Goal: Information Seeking & Learning: Learn about a topic

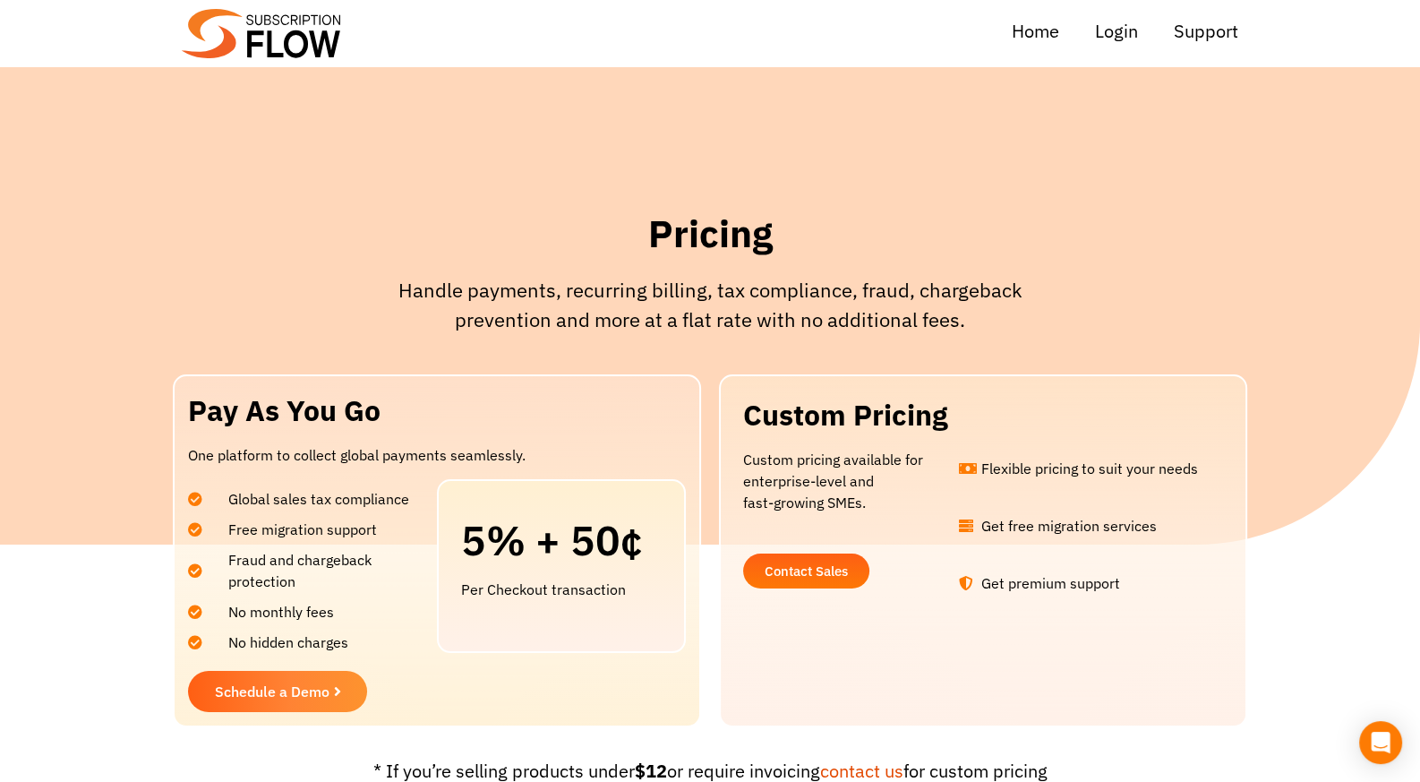
click at [1082, 571] on li "Get premium support" at bounding box center [1086, 578] width 255 height 30
click at [1056, 549] on li "Get free migration services" at bounding box center [1086, 528] width 255 height 44
click at [1090, 548] on li "Get free migration services" at bounding box center [1086, 528] width 255 height 44
drag, startPoint x: 1083, startPoint y: 554, endPoint x: 958, endPoint y: 594, distance: 131.7
click at [1083, 556] on ul "Flexible pricing to suit your needs Get free migration services Get premium sup…" at bounding box center [1086, 521] width 255 height 145
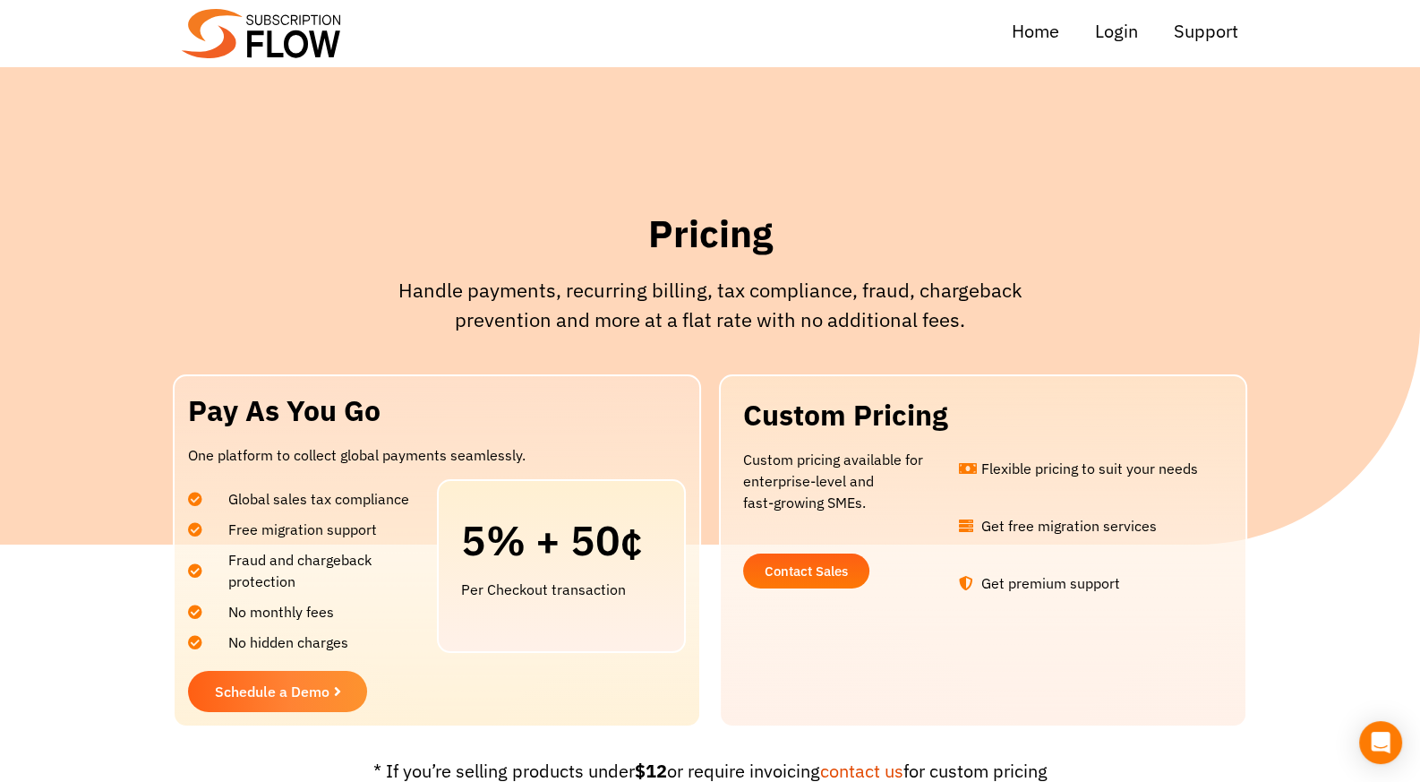
click at [322, 622] on li "No hidden charges" at bounding box center [308, 637] width 240 height 30
click at [296, 603] on span "No monthly fees" at bounding box center [270, 611] width 128 height 21
click at [304, 605] on span "No monthly fees" at bounding box center [270, 611] width 128 height 21
click at [332, 595] on li "No monthly fees" at bounding box center [308, 607] width 240 height 30
drag, startPoint x: 217, startPoint y: 535, endPoint x: 390, endPoint y: 585, distance: 180.5
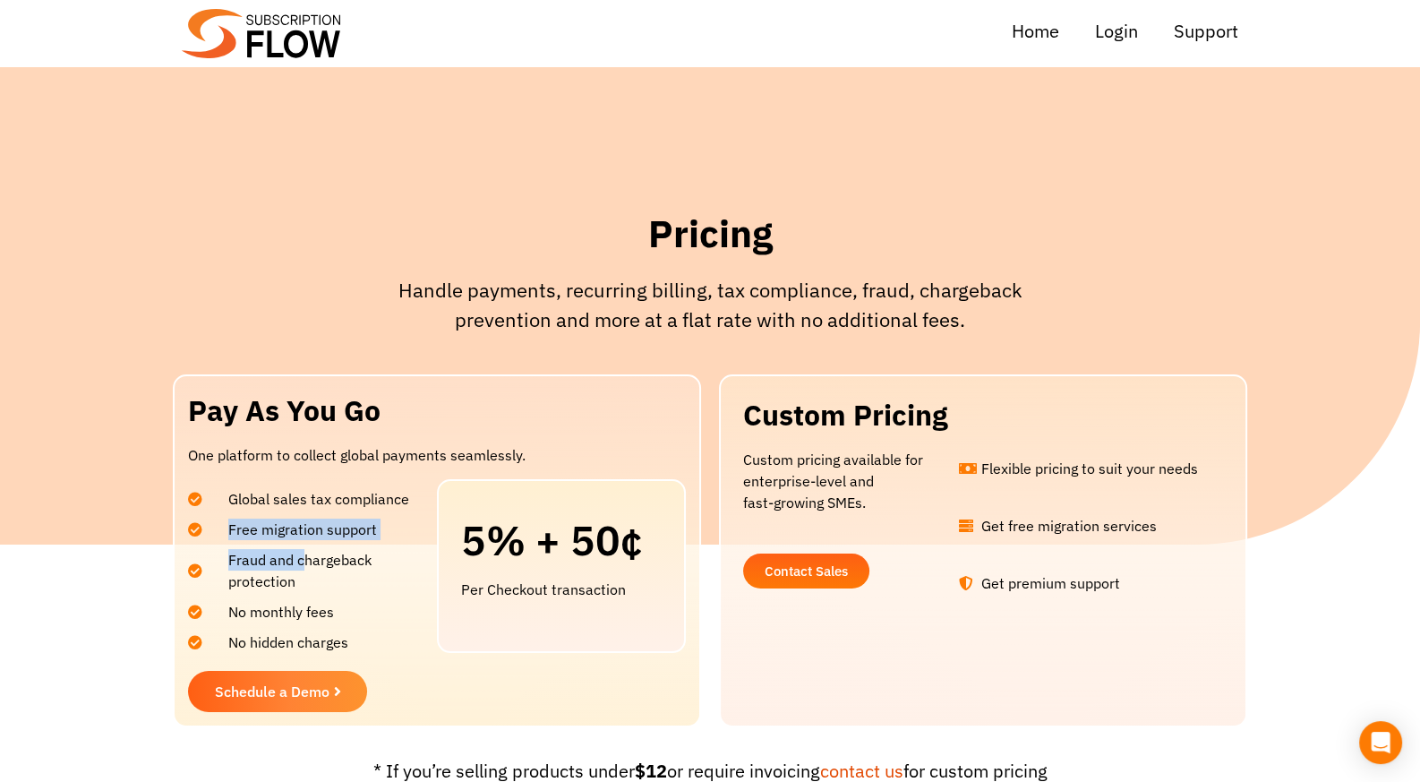
click at [341, 566] on ul "Global sales tax compliance Free migration support Fraud and chargeback protect…" at bounding box center [308, 566] width 240 height 174
click at [389, 585] on span "Fraud and chargeback protection" at bounding box center [317, 570] width 222 height 43
click at [259, 616] on span "No monthly fees" at bounding box center [270, 611] width 128 height 21
click at [381, 630] on li "No hidden charges" at bounding box center [308, 637] width 240 height 30
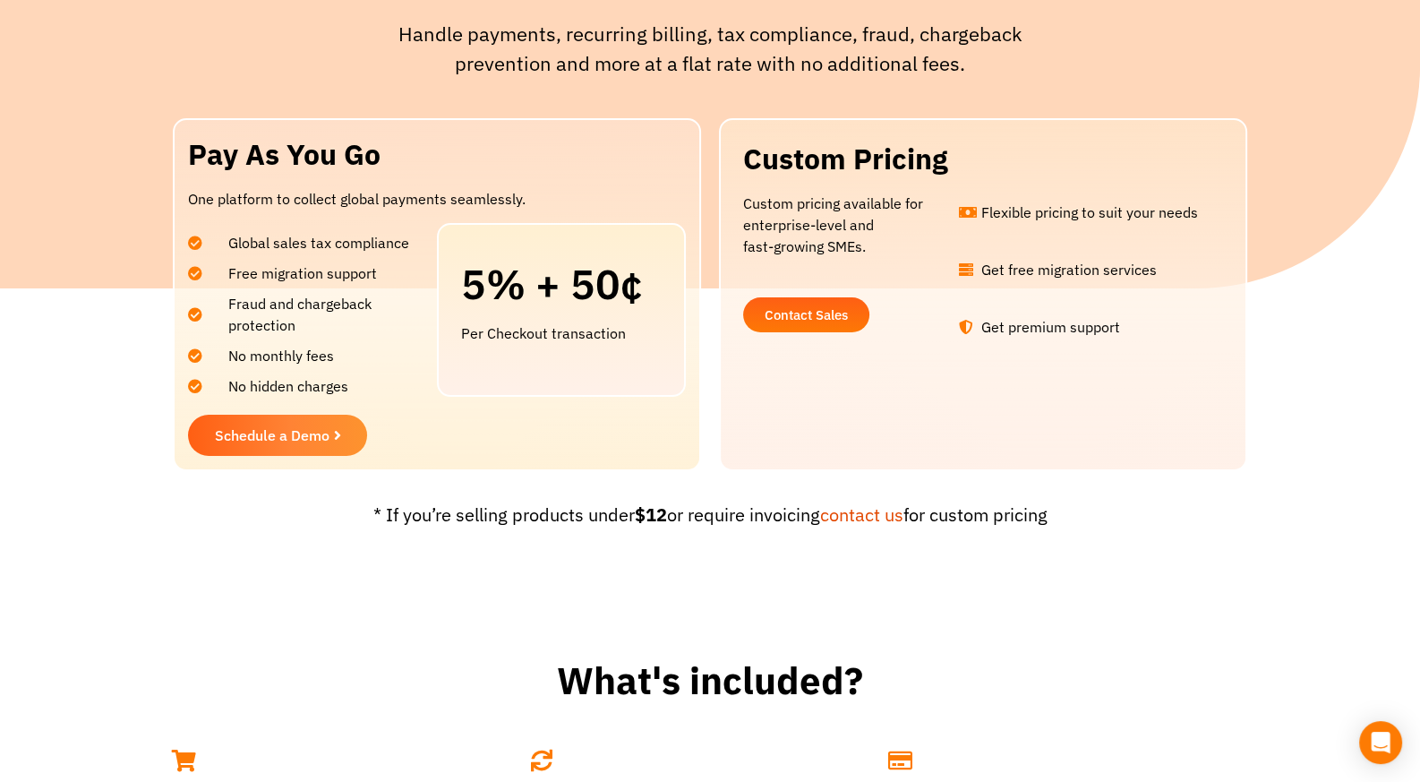
scroll to position [89, 0]
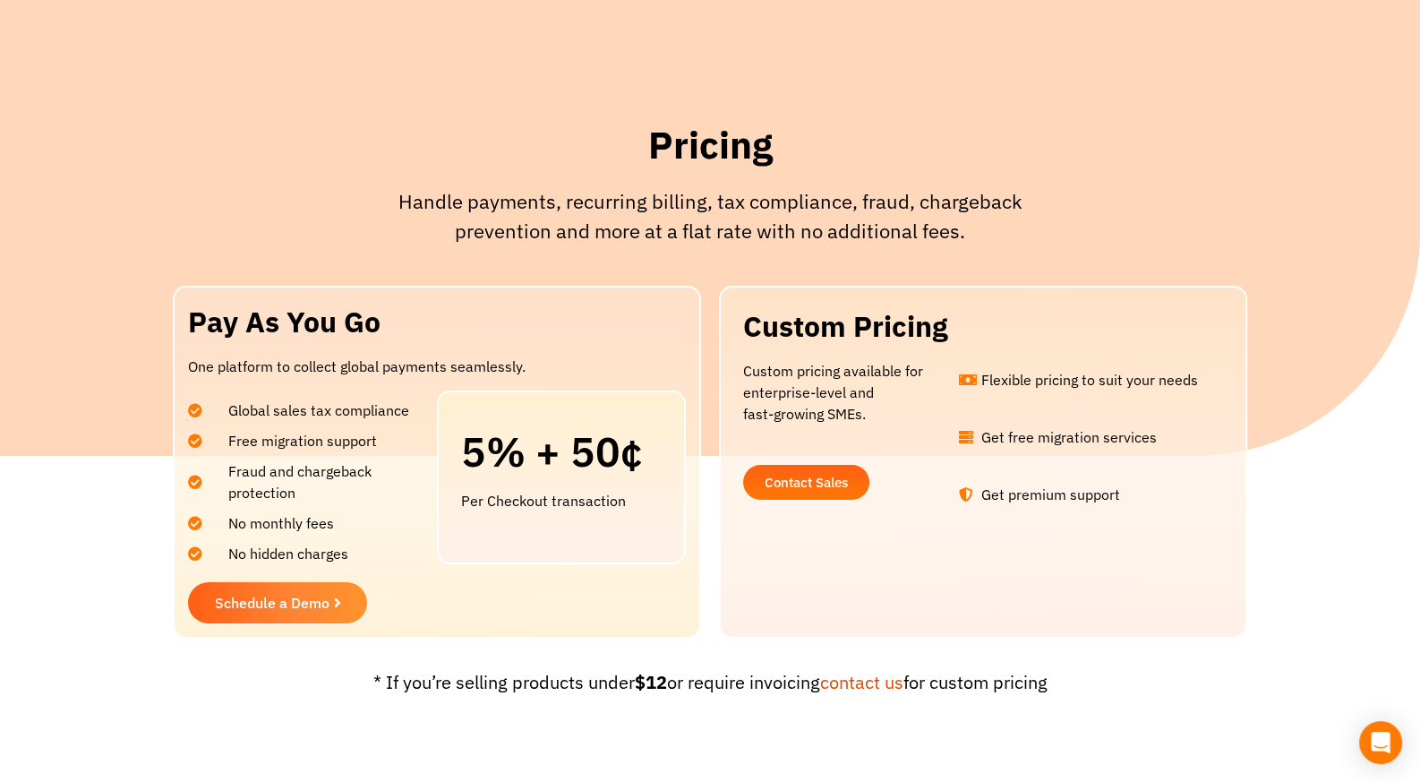
click at [588, 235] on p "Handle payments, recurring billing, tax compliance, fraud, chargeback preventio…" at bounding box center [710, 215] width 698 height 59
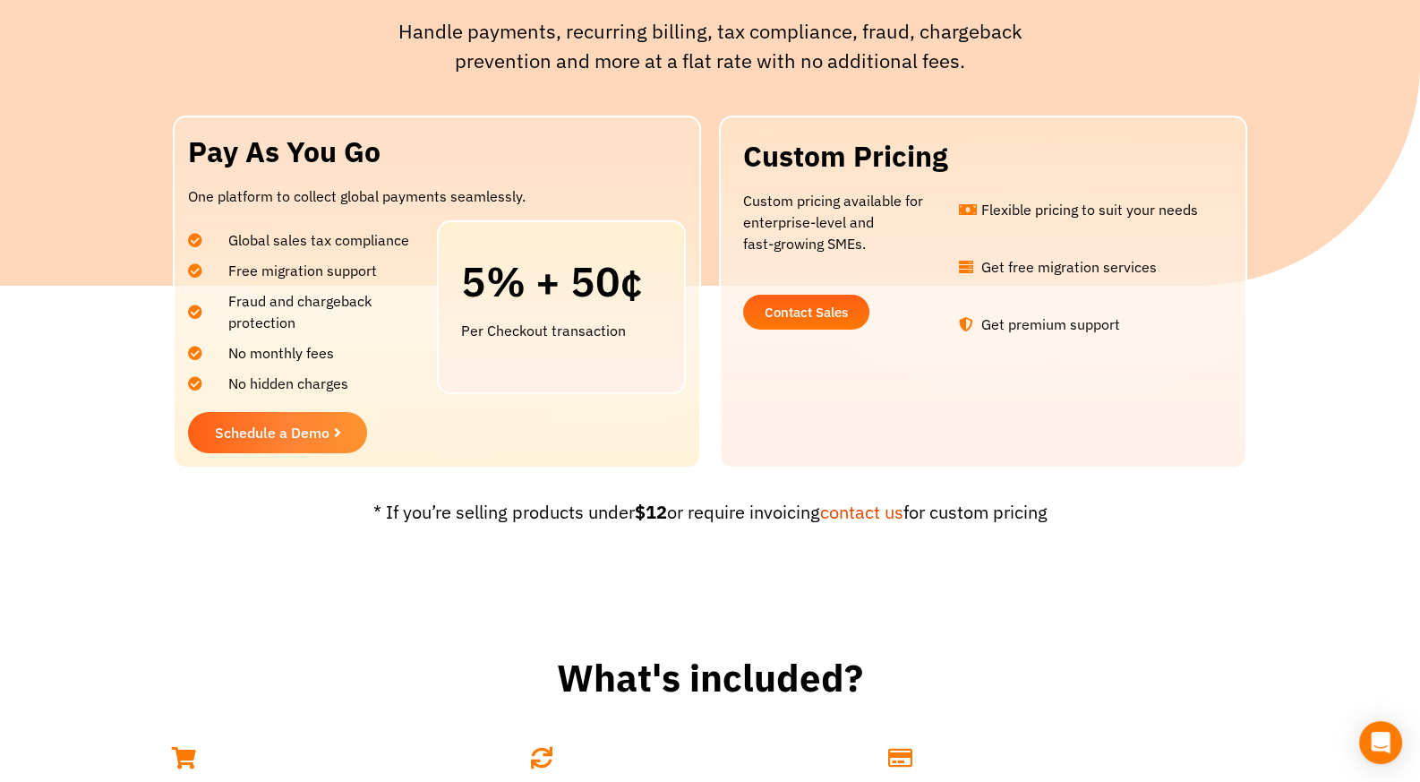
scroll to position [447, 0]
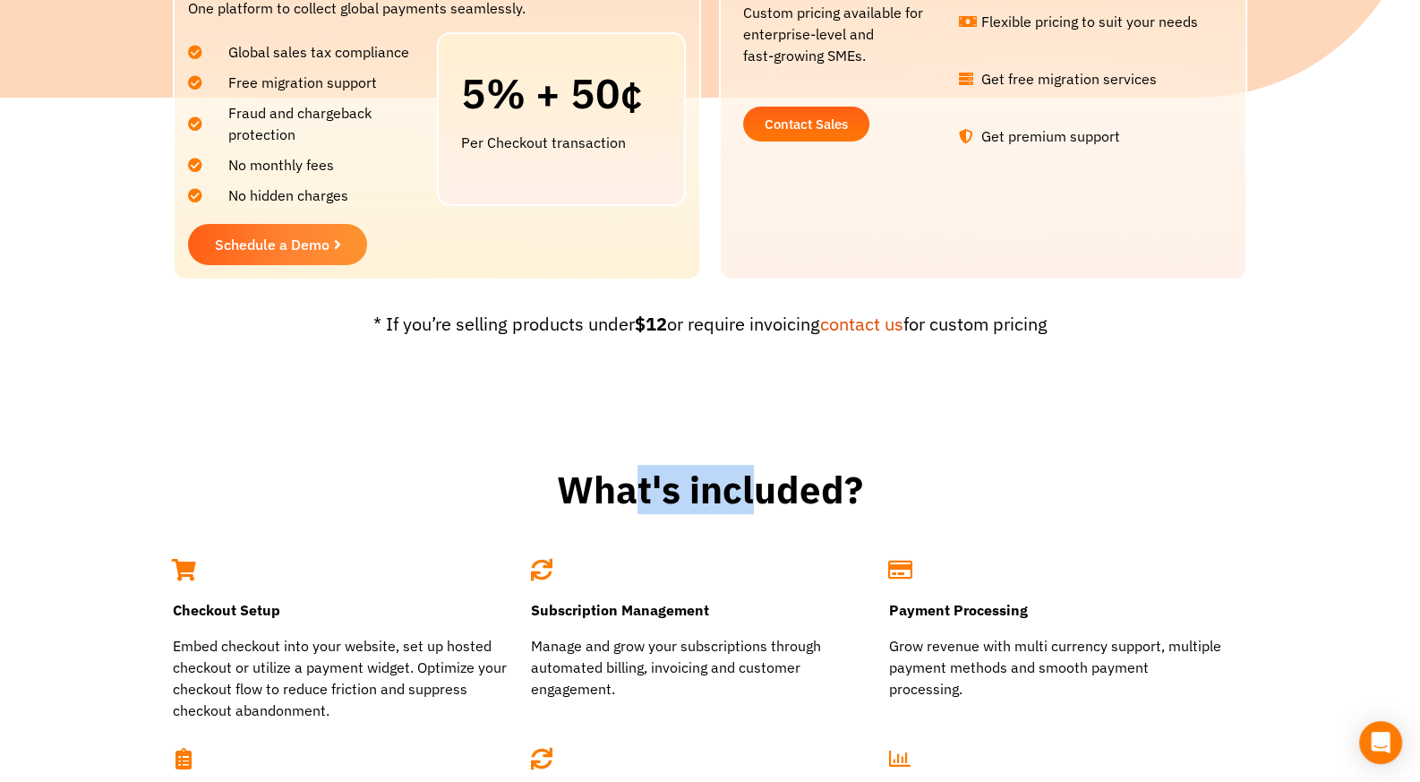
drag, startPoint x: 647, startPoint y: 464, endPoint x: 762, endPoint y: 472, distance: 114.9
click at [762, 472] on h1 "What's included?" at bounding box center [710, 489] width 1402 height 47
click at [1281, 265] on section "Pay As You Go One platform to collect global payments seamlessly. Global sales …" at bounding box center [710, 103] width 1402 height 353
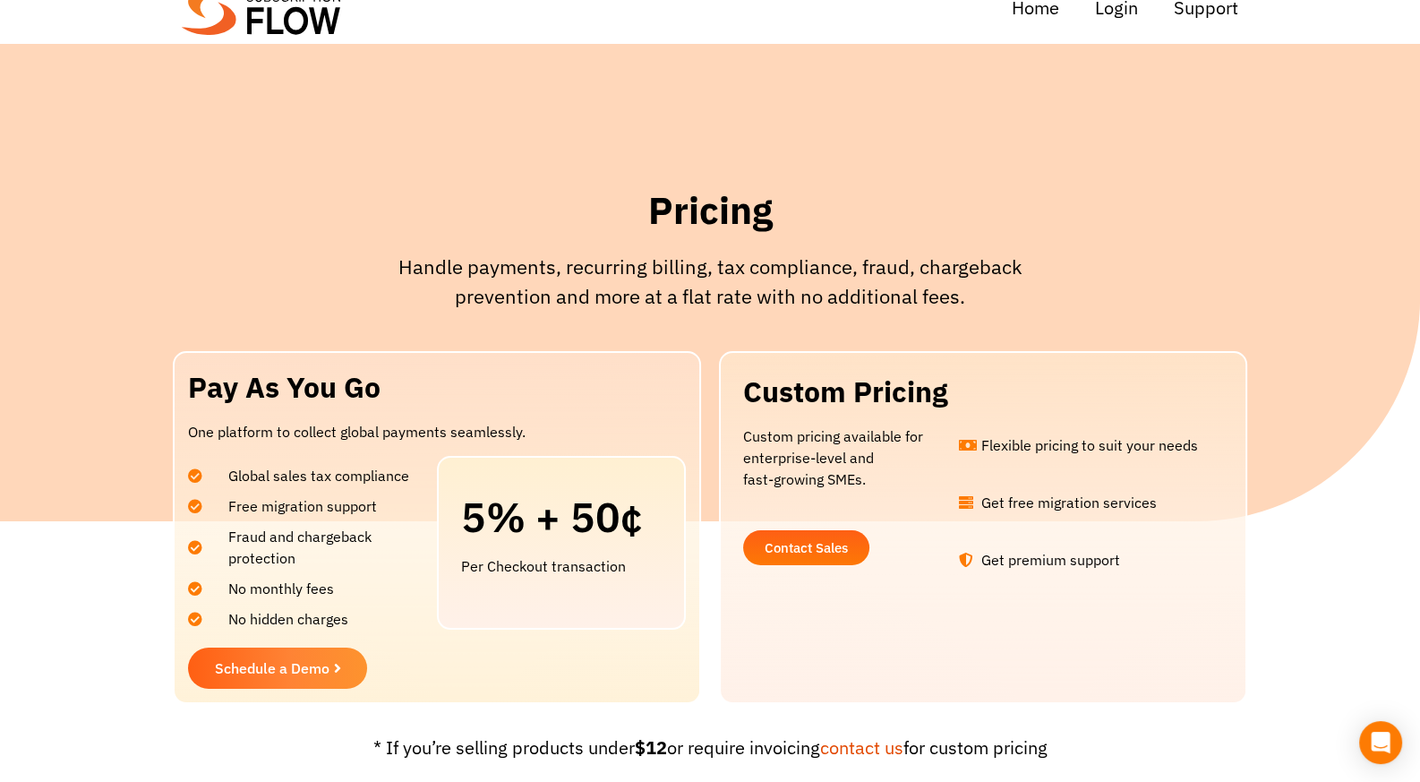
scroll to position [0, 0]
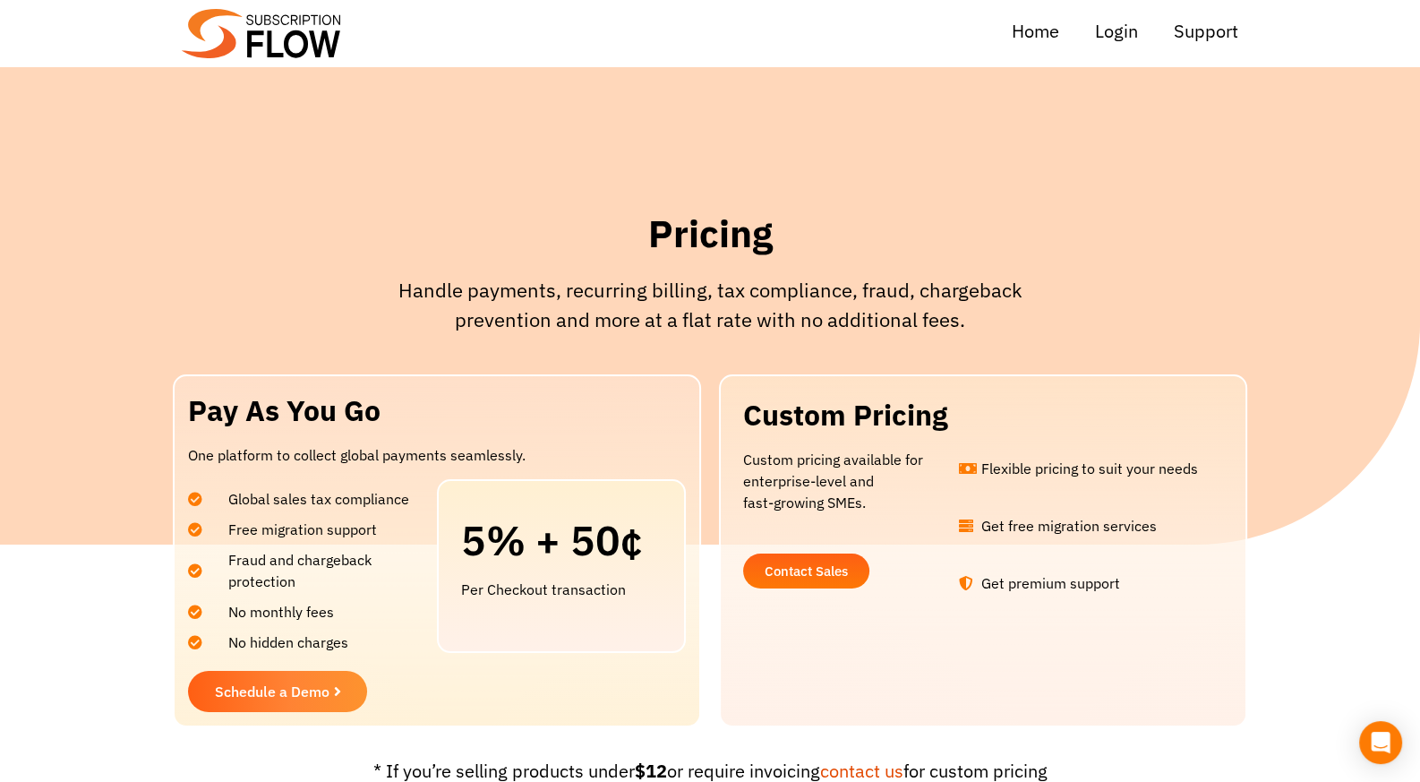
click at [705, 476] on div "Pay As You Go One platform to collect global payments seamlessly. Global sales …" at bounding box center [441, 550] width 537 height 353
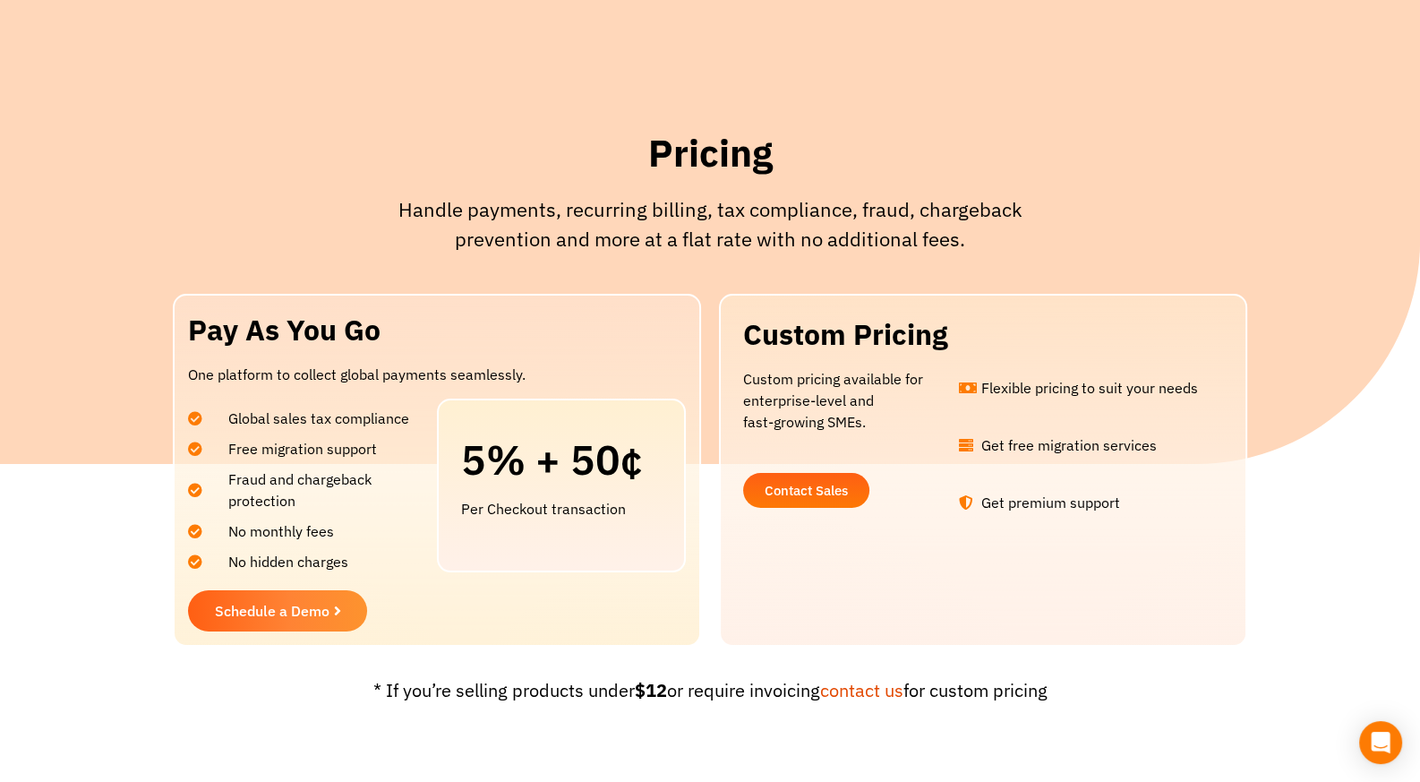
scroll to position [178, 0]
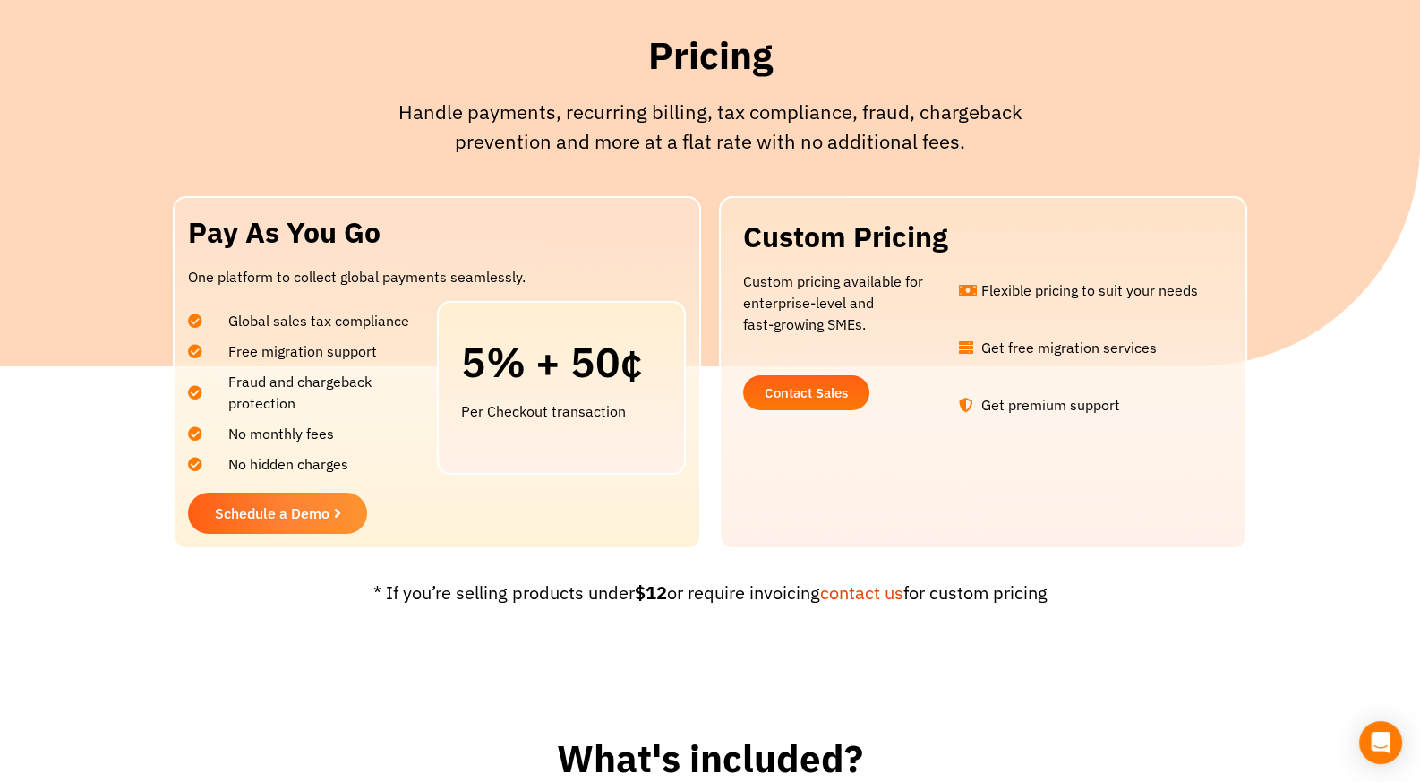
click at [818, 317] on p "Custom pricing available for enterprise-level and fast-growing SMEs." at bounding box center [846, 302] width 207 height 64
click at [815, 304] on p "Custom pricing available for enterprise-level and fast-growing SMEs." at bounding box center [846, 302] width 207 height 64
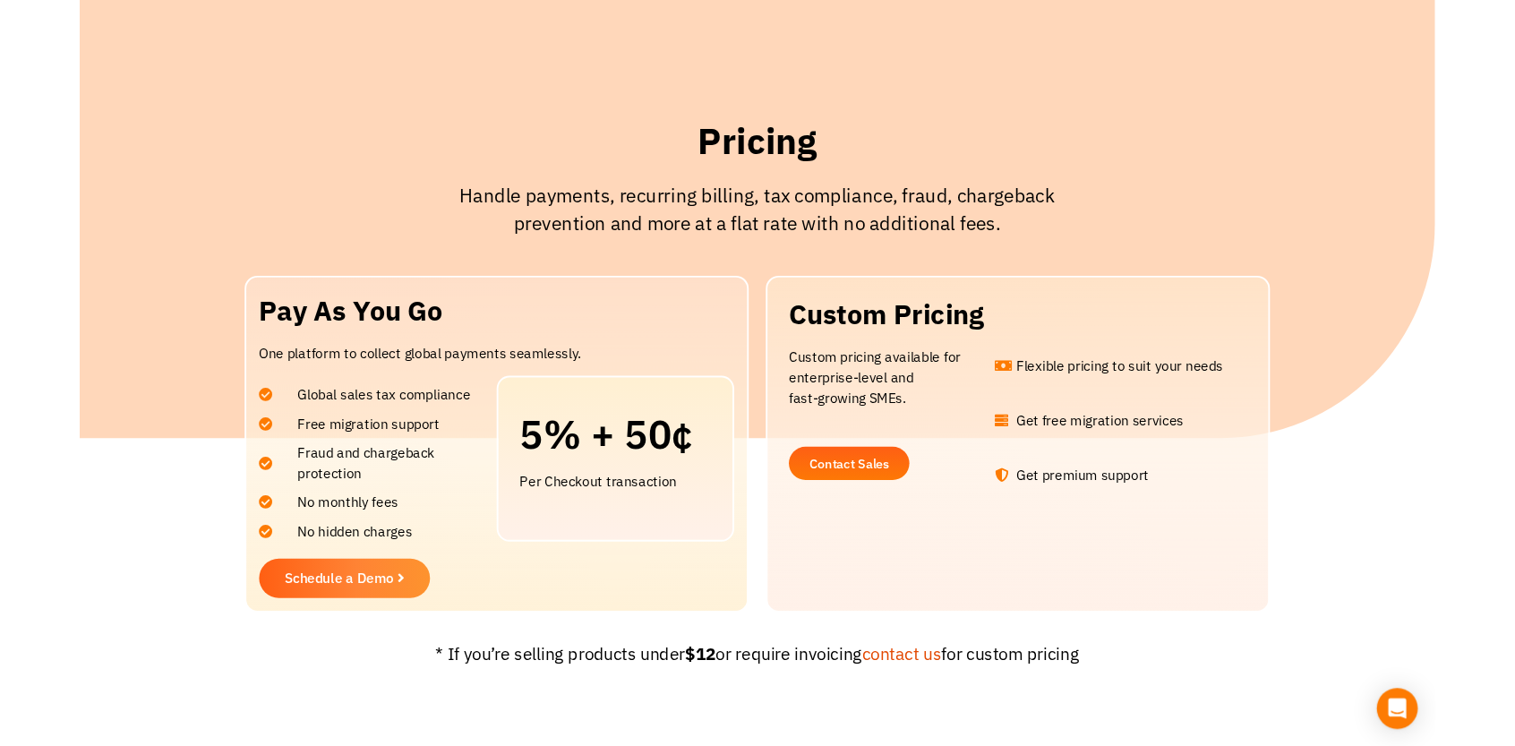
scroll to position [0, 0]
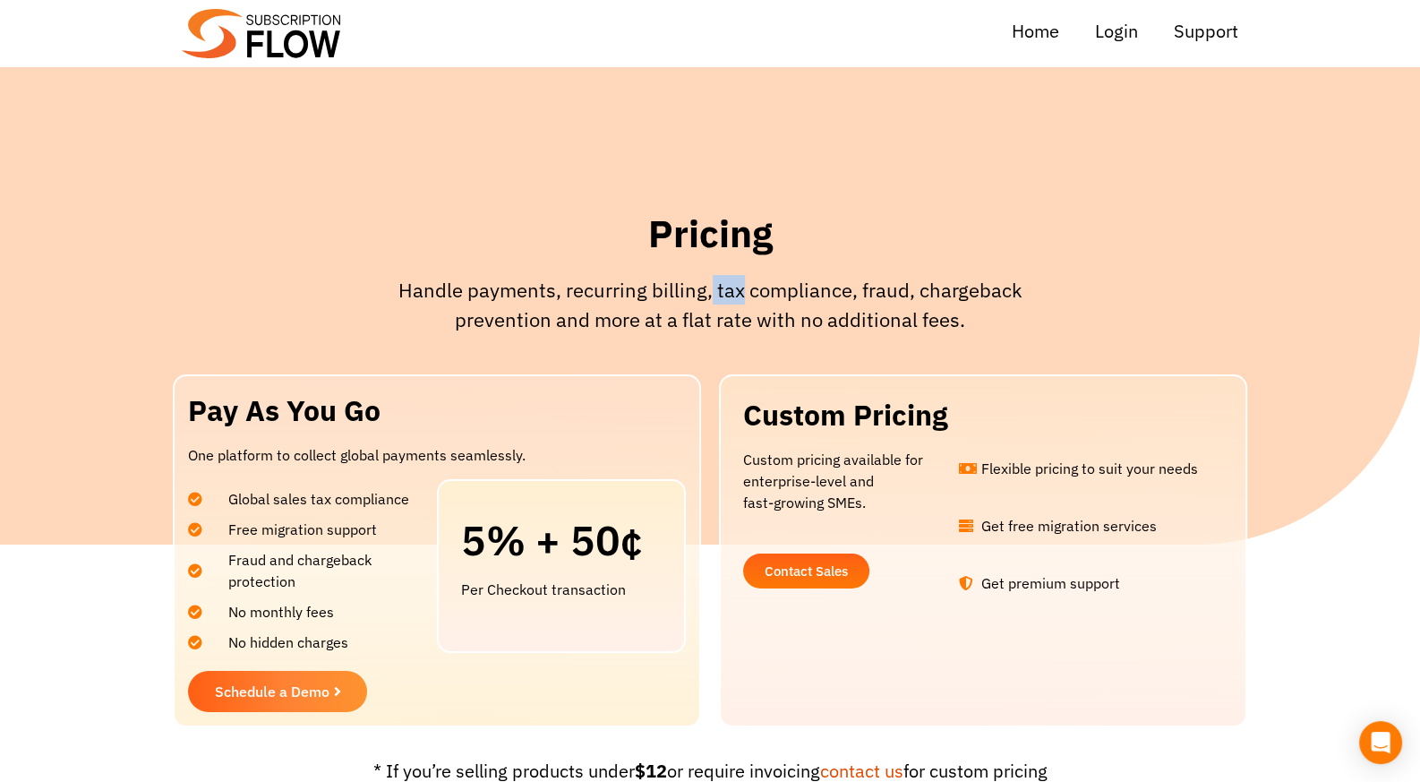
drag, startPoint x: 712, startPoint y: 304, endPoint x: 758, endPoint y: 305, distance: 46.6
click at [746, 303] on p "Handle payments, recurring billing, tax compliance, fraud, chargeback preventio…" at bounding box center [710, 304] width 698 height 59
click at [758, 305] on p "Handle payments, recurring billing, tax compliance, fraud, chargeback preventio…" at bounding box center [710, 304] width 698 height 59
drag, startPoint x: 762, startPoint y: 285, endPoint x: 816, endPoint y: 287, distance: 53.8
click at [816, 287] on p "Handle payments, recurring billing, tax compliance, fraud, chargeback preventio…" at bounding box center [710, 304] width 698 height 59
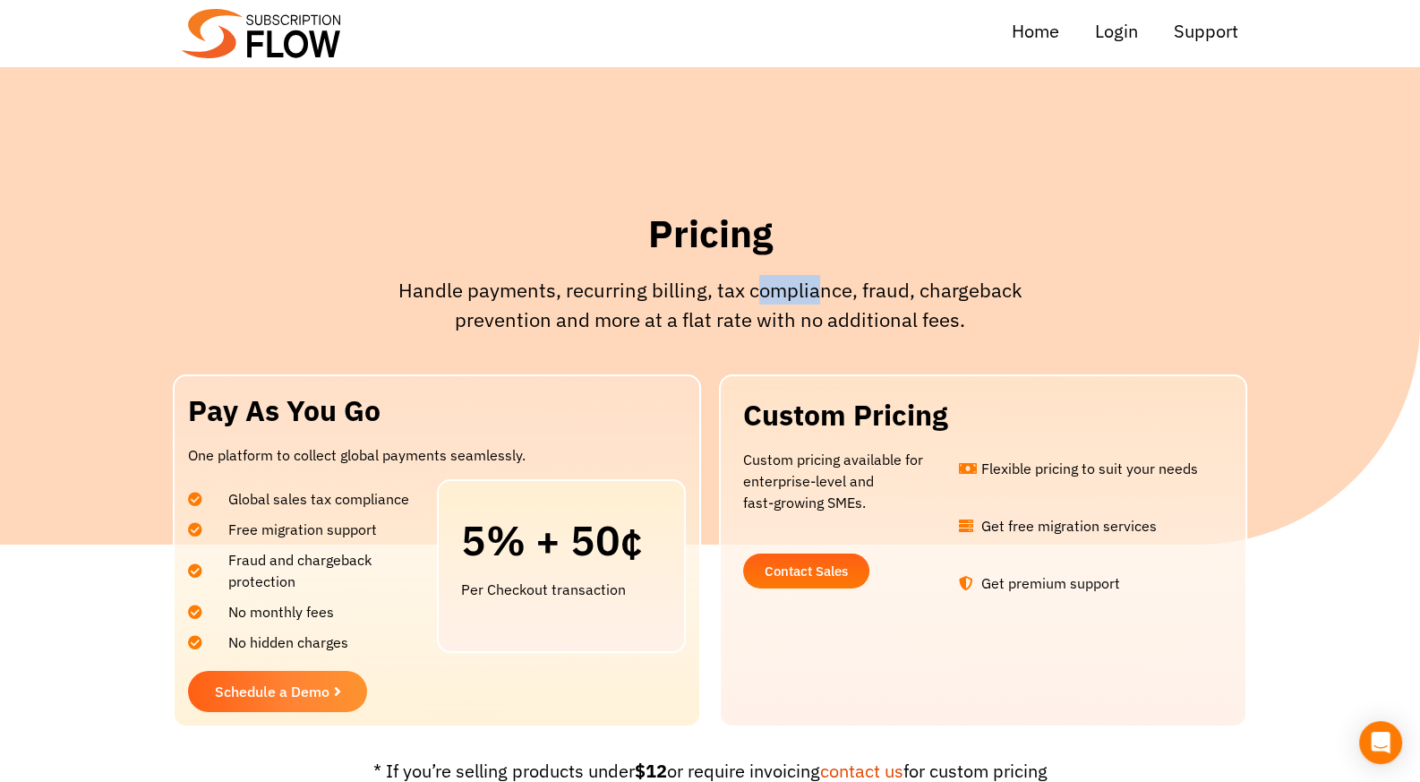
click at [821, 288] on p "Handle payments, recurring billing, tax compliance, fraud, chargeback preventio…" at bounding box center [710, 304] width 698 height 59
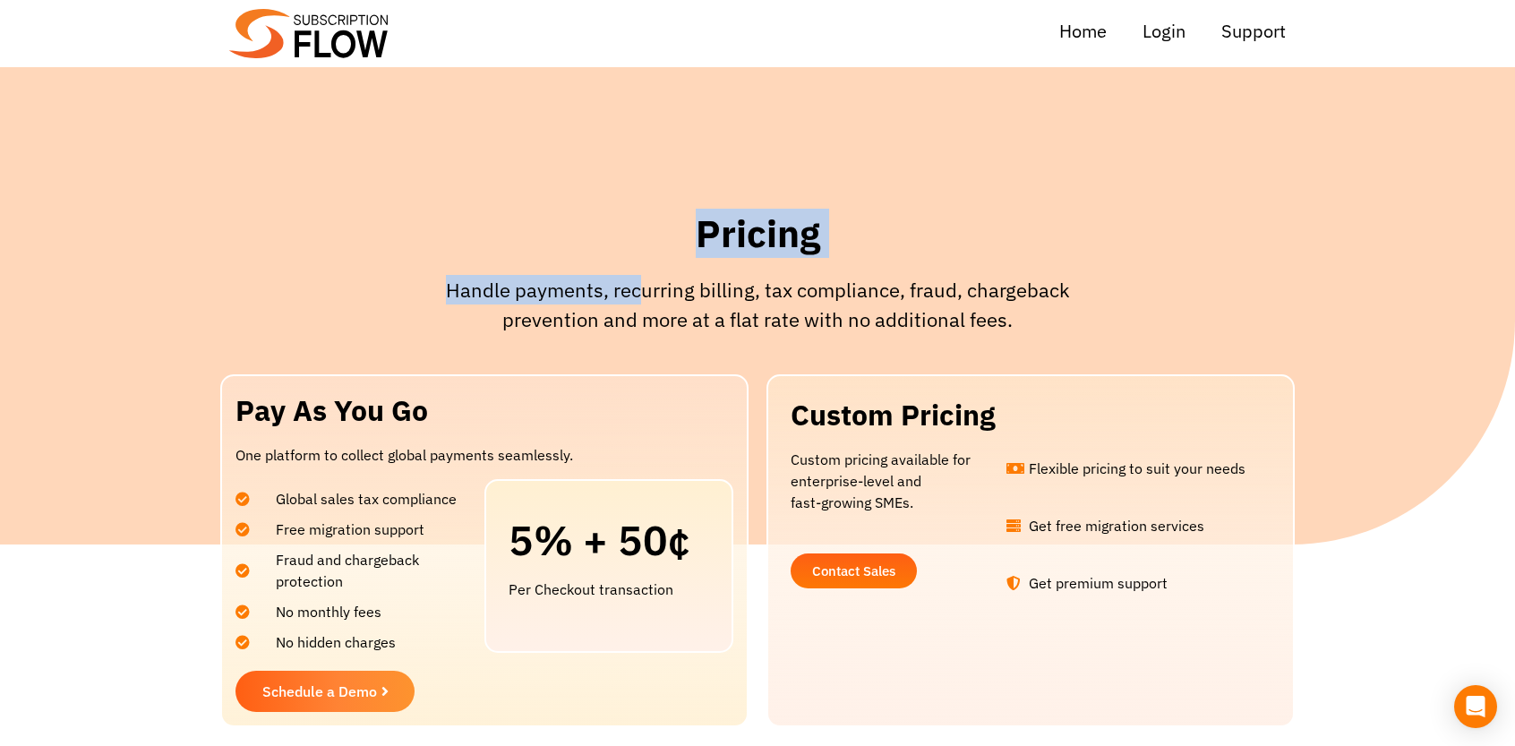
drag, startPoint x: 560, startPoint y: 239, endPoint x: 645, endPoint y: 280, distance: 93.7
click at [645, 280] on div "Pricing Handle payments, recurring billing, tax compliance, fraud, chargeback p…" at bounding box center [757, 278] width 716 height 155
click at [628, 285] on p "Handle payments, recurring billing, tax compliance, fraud, chargeback preventio…" at bounding box center [757, 304] width 698 height 59
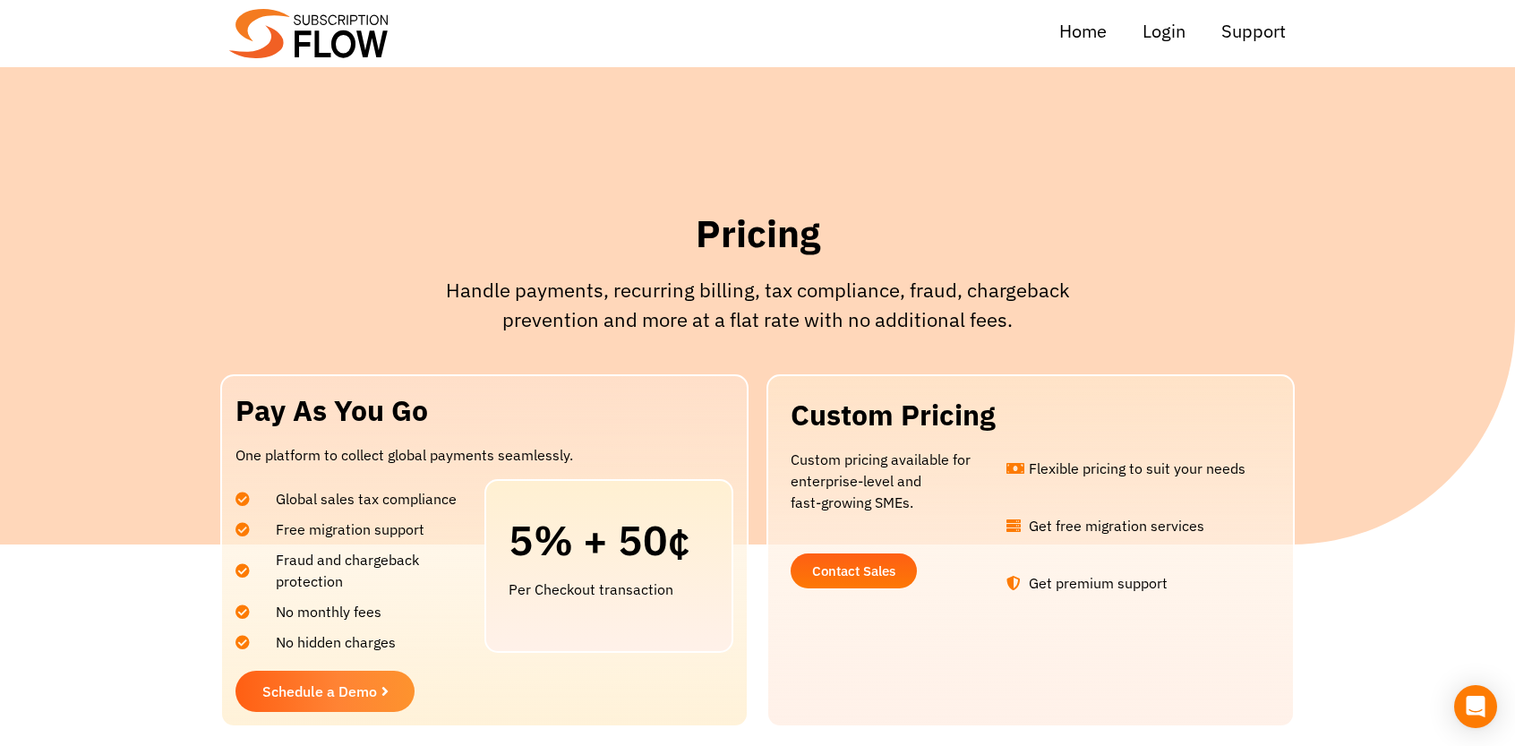
click at [427, 278] on p "Handle payments, recurring billing, tax compliance, fraud, chargeback preventio…" at bounding box center [757, 304] width 698 height 59
drag, startPoint x: 662, startPoint y: 289, endPoint x: 804, endPoint y: 285, distance: 142.4
click at [765, 286] on p "Handle payments, recurring billing, tax compliance, fraud, chargeback preventio…" at bounding box center [757, 304] width 698 height 59
click at [805, 285] on p "Handle payments, recurring billing, tax compliance, fraud, chargeback preventio…" at bounding box center [757, 304] width 698 height 59
drag, startPoint x: 468, startPoint y: 286, endPoint x: 602, endPoint y: 291, distance: 133.5
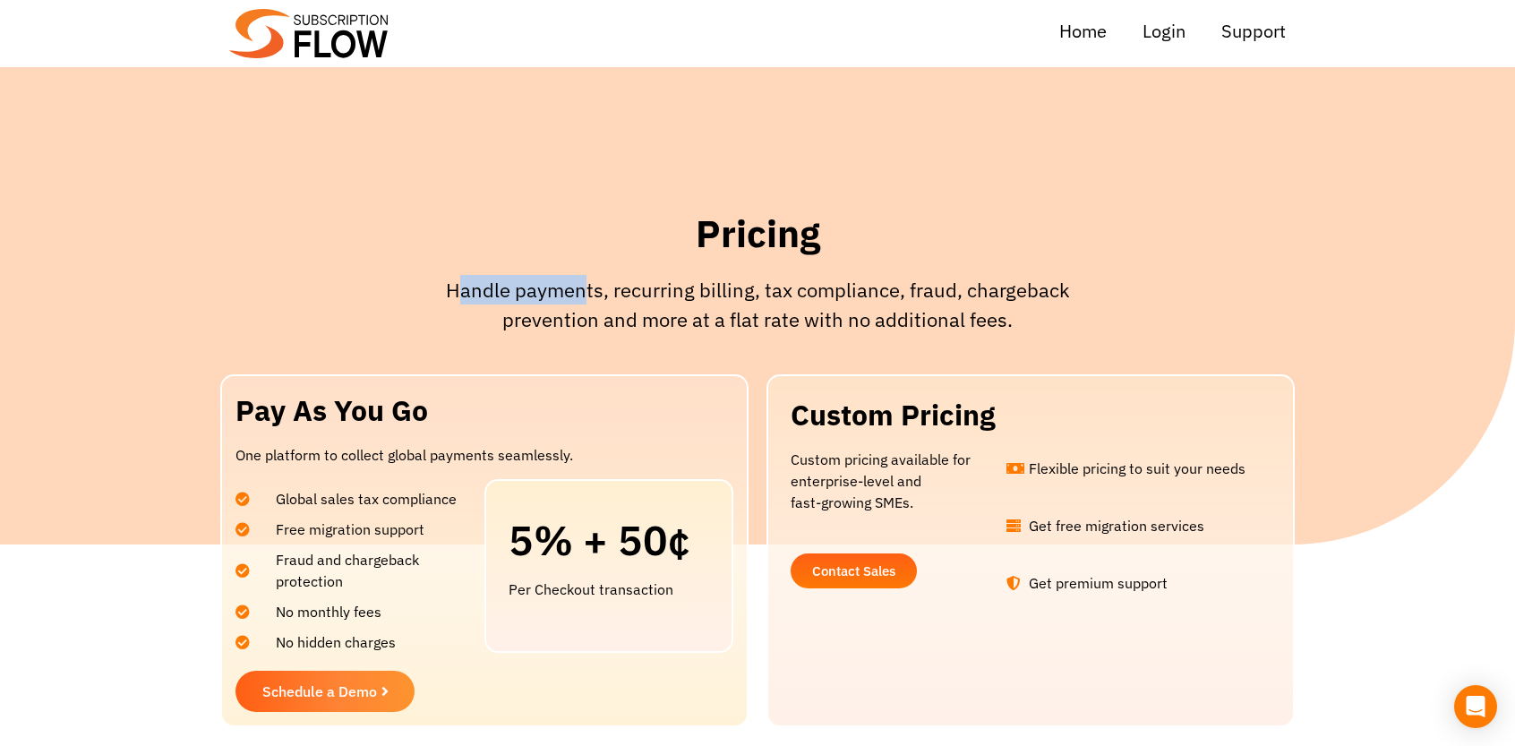
click at [591, 291] on p "Handle payments, recurring billing, tax compliance, fraud, chargeback preventio…" at bounding box center [757, 304] width 698 height 59
click at [602, 291] on p "Handle payments, recurring billing, tax compliance, fraud, chargeback preventio…" at bounding box center [757, 304] width 698 height 59
drag, startPoint x: 492, startPoint y: 293, endPoint x: 539, endPoint y: 291, distance: 47.5
click at [539, 291] on p "Handle payments, recurring billing, tax compliance, fraud, chargeback preventio…" at bounding box center [757, 304] width 698 height 59
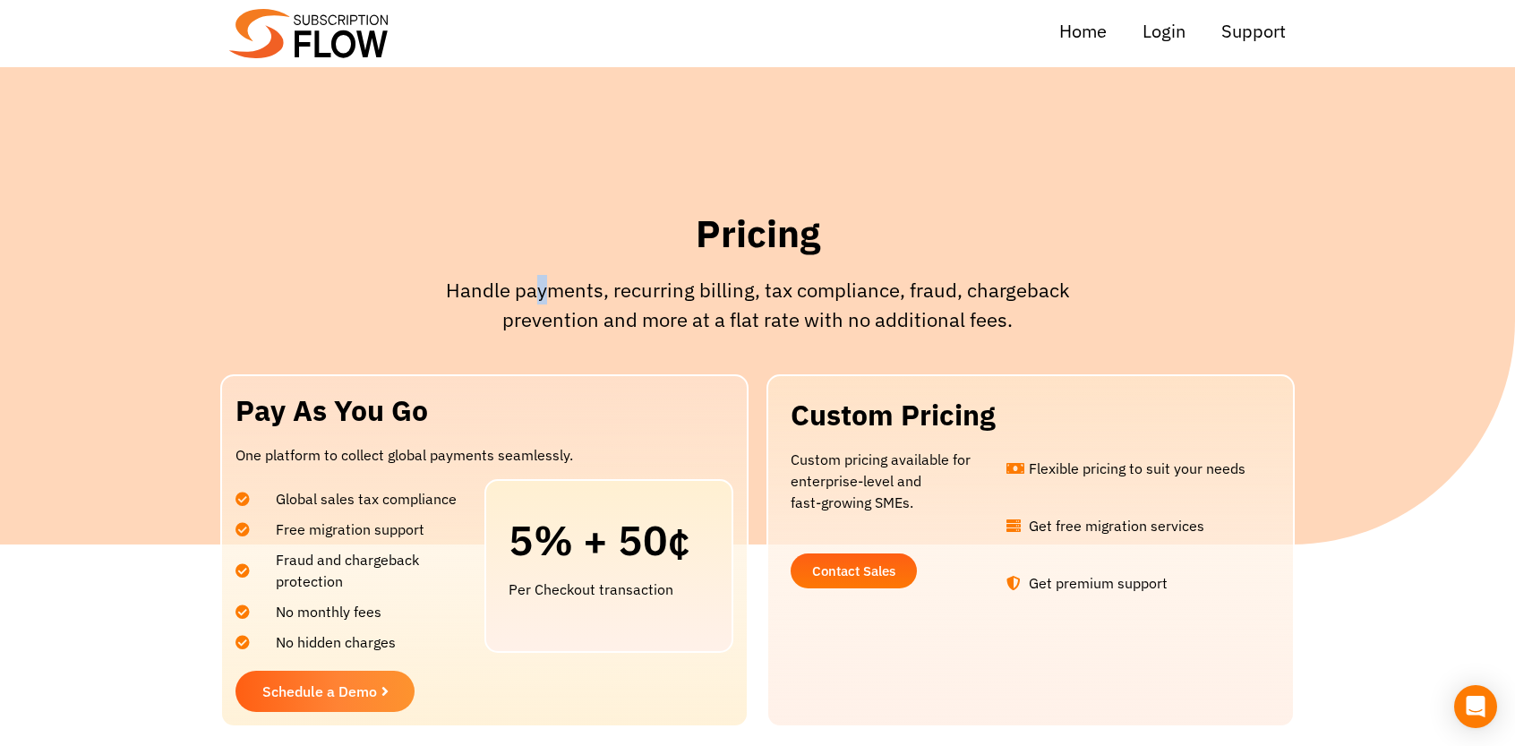
drag, startPoint x: 540, startPoint y: 289, endPoint x: 560, endPoint y: 289, distance: 19.7
click at [558, 289] on p "Handle payments, recurring billing, tax compliance, fraud, chargeback preventio…" at bounding box center [757, 304] width 698 height 59
click at [560, 289] on p "Handle payments, recurring billing, tax compliance, fraud, chargeback preventio…" at bounding box center [757, 304] width 698 height 59
drag, startPoint x: 1005, startPoint y: 261, endPoint x: 1026, endPoint y: 264, distance: 21.7
click at [1005, 259] on div "Pricing" at bounding box center [757, 242] width 698 height 65
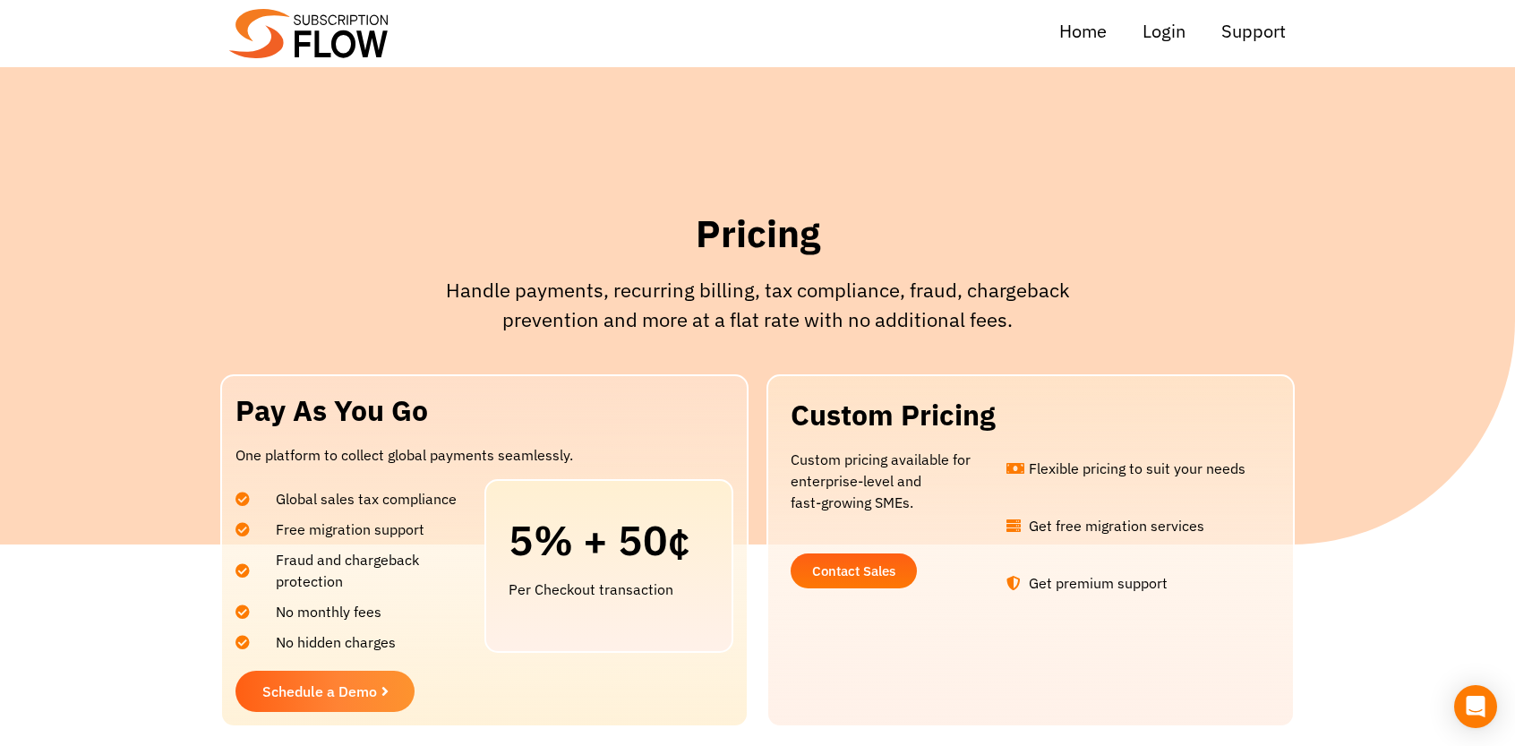
drag, startPoint x: 664, startPoint y: 316, endPoint x: 673, endPoint y: 312, distance: 9.6
click at [668, 314] on p "Handle payments, recurring billing, tax compliance, fraud, chargeback preventio…" at bounding box center [757, 304] width 698 height 59
click at [236, 406] on h2 "Pay As You Go" at bounding box center [484, 410] width 498 height 33
